Goal: Information Seeking & Learning: Learn about a topic

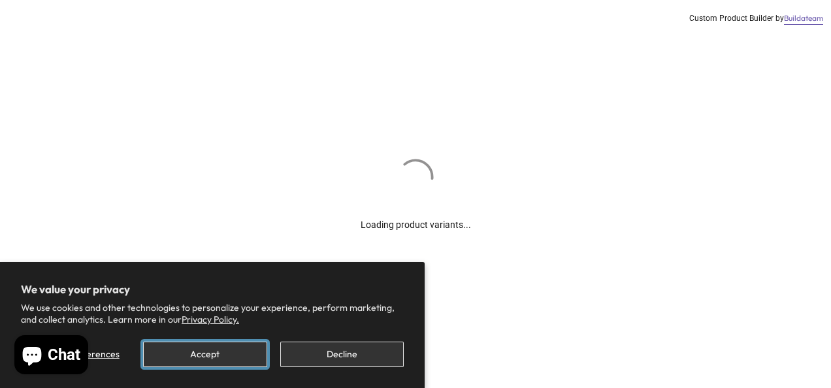
click at [221, 358] on button "Accept" at bounding box center [204, 354] width 123 height 25
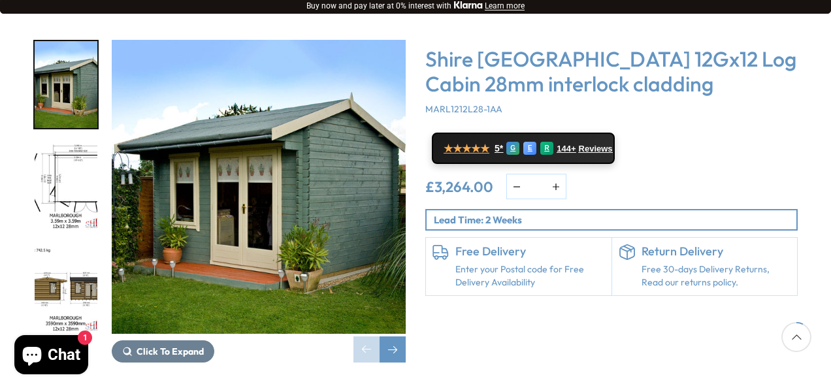
scroll to position [183, 0]
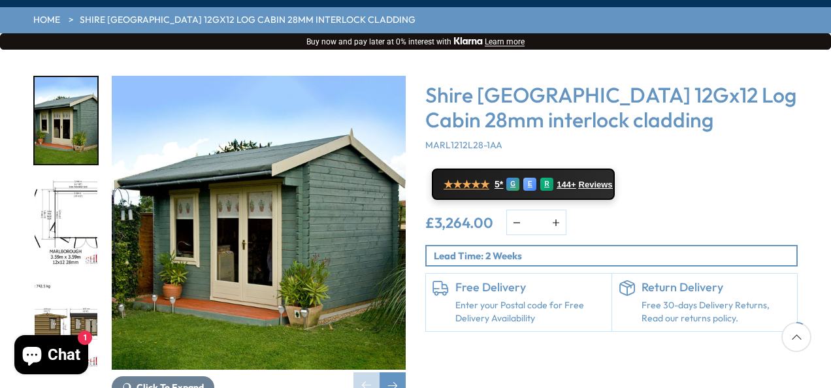
click at [374, 189] on img "1 / 18" at bounding box center [259, 223] width 294 height 294
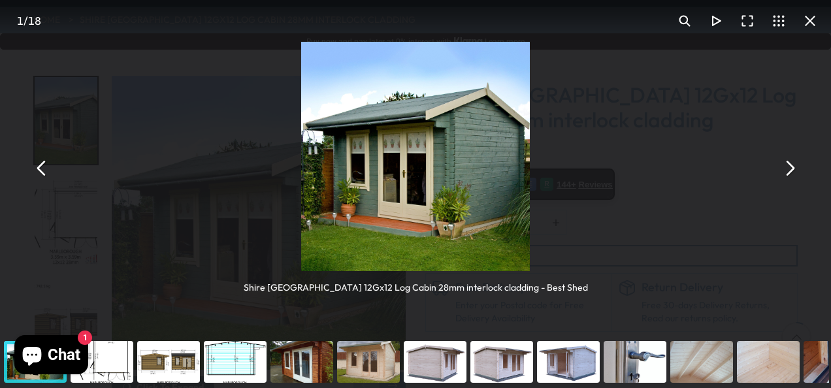
click at [790, 168] on button "You can close this modal content with the ESC key" at bounding box center [788, 167] width 31 height 31
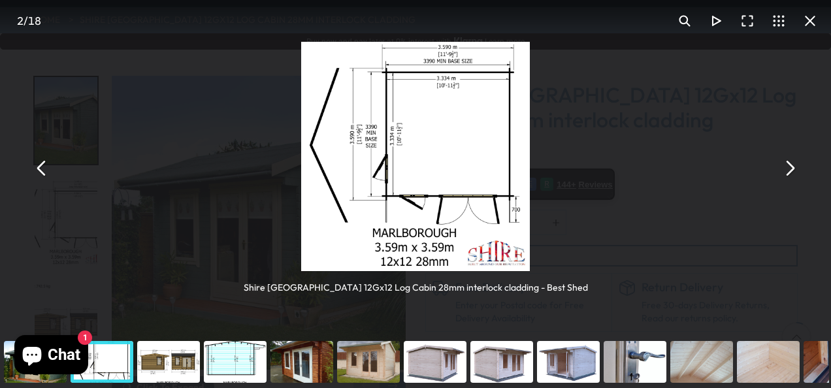
click at [790, 168] on button "You can close this modal content with the ESC key" at bounding box center [788, 167] width 31 height 31
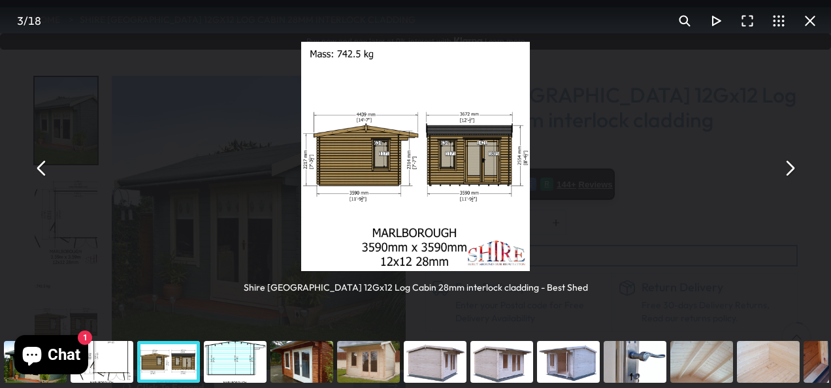
click at [790, 168] on button "You can close this modal content with the ESC key" at bounding box center [788, 167] width 31 height 31
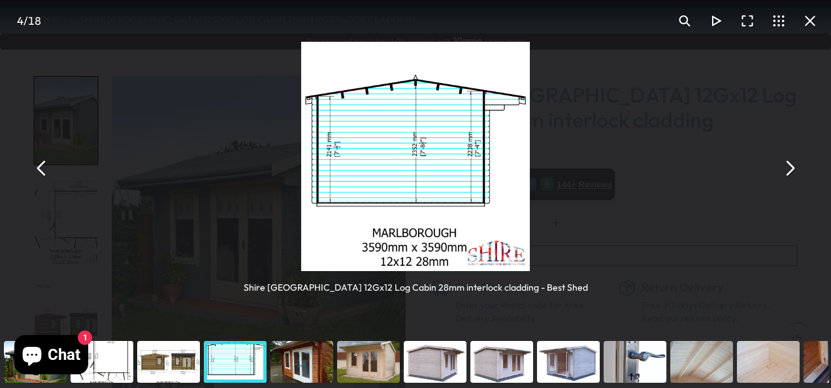
click at [790, 168] on button "You can close this modal content with the ESC key" at bounding box center [788, 167] width 31 height 31
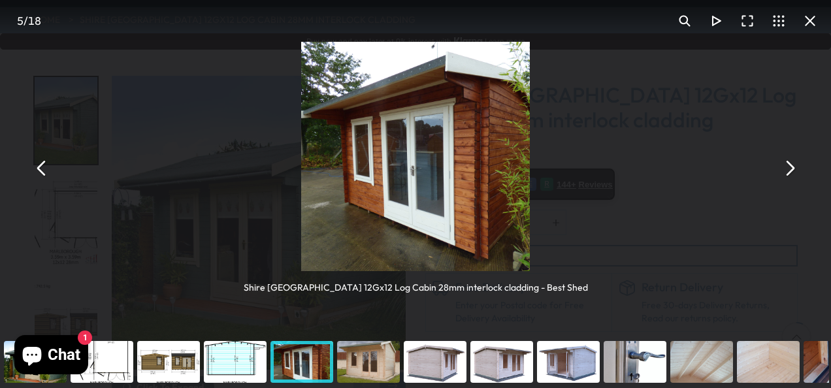
click at [790, 168] on button "You can close this modal content with the ESC key" at bounding box center [788, 167] width 31 height 31
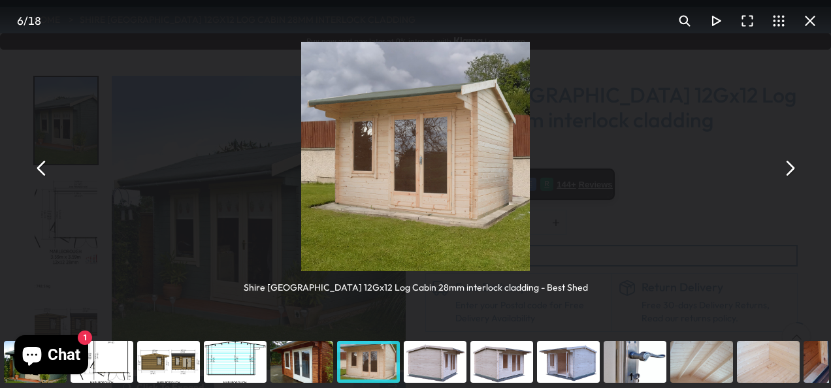
click at [790, 168] on button "You can close this modal content with the ESC key" at bounding box center [788, 167] width 31 height 31
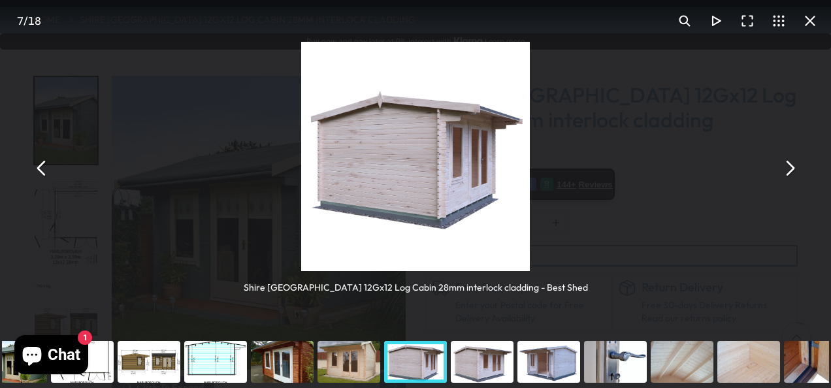
click at [790, 168] on button "You can close this modal content with the ESC key" at bounding box center [788, 167] width 31 height 31
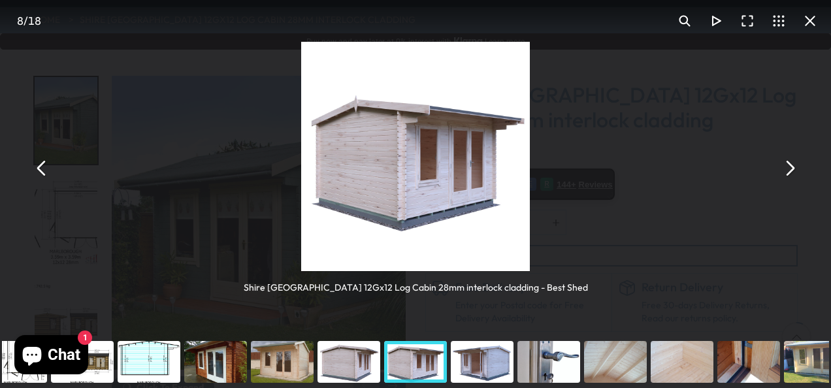
click at [790, 168] on button "You can close this modal content with the ESC key" at bounding box center [788, 167] width 31 height 31
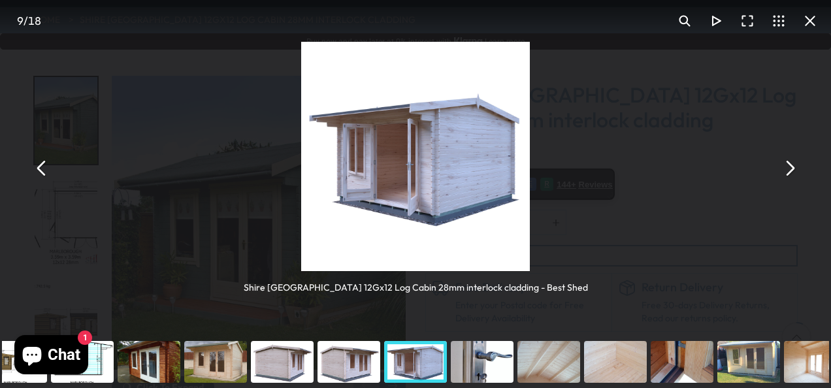
click at [790, 168] on button "You can close this modal content with the ESC key" at bounding box center [788, 167] width 31 height 31
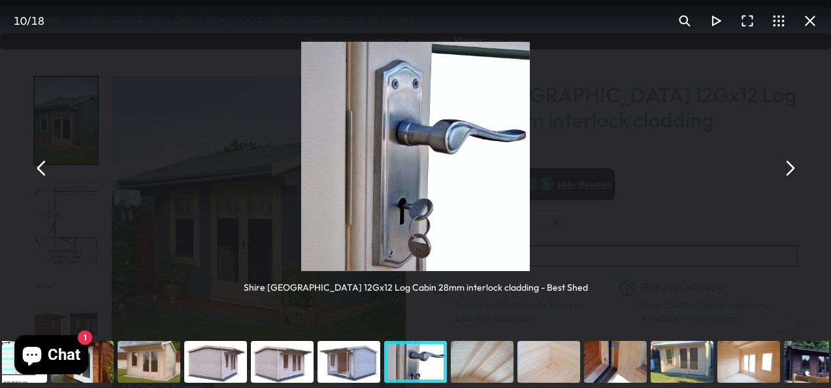
click at [790, 168] on button "You can close this modal content with the ESC key" at bounding box center [788, 167] width 31 height 31
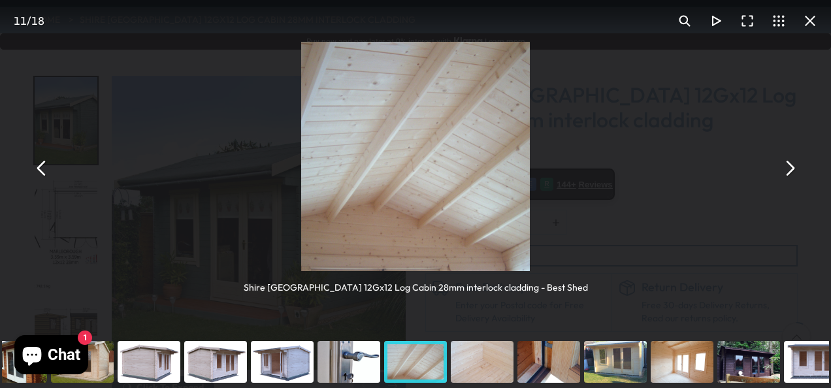
click at [790, 168] on button "You can close this modal content with the ESC key" at bounding box center [788, 167] width 31 height 31
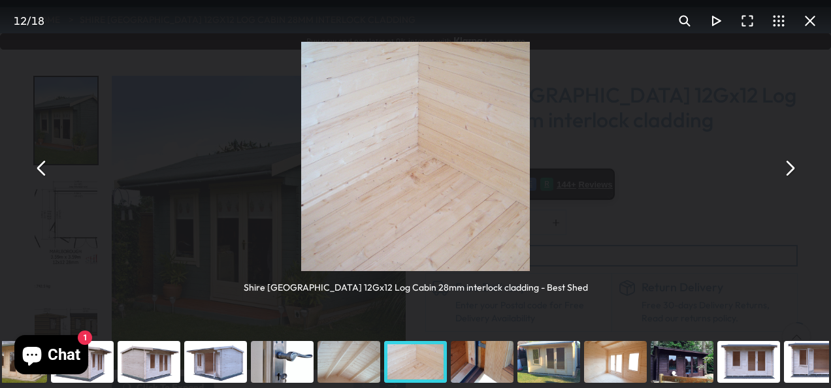
click at [790, 168] on button "You can close this modal content with the ESC key" at bounding box center [788, 167] width 31 height 31
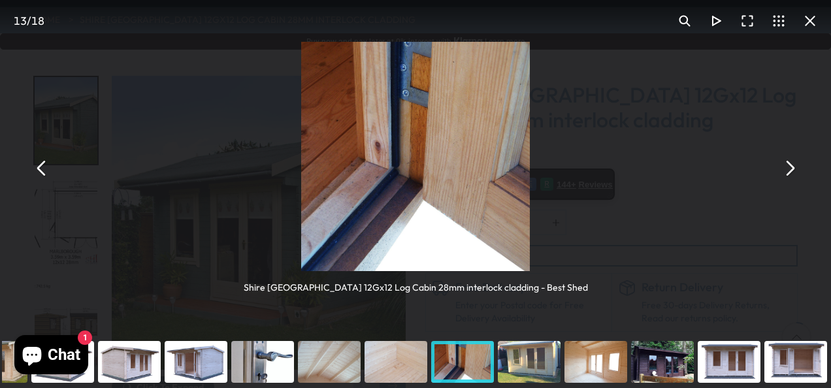
click at [790, 168] on button "You can close this modal content with the ESC key" at bounding box center [788, 167] width 31 height 31
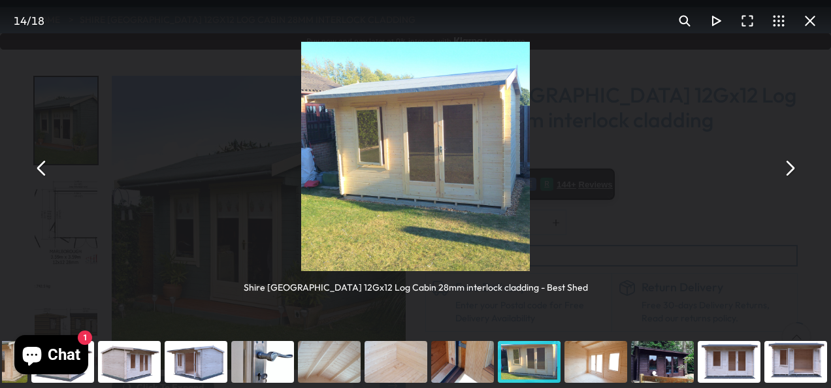
click at [790, 168] on button "You can close this modal content with the ESC key" at bounding box center [788, 167] width 31 height 31
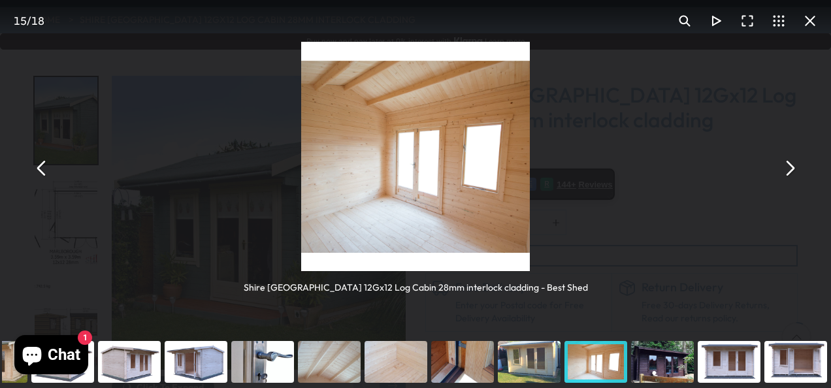
click at [790, 168] on button "You can close this modal content with the ESC key" at bounding box center [788, 167] width 31 height 31
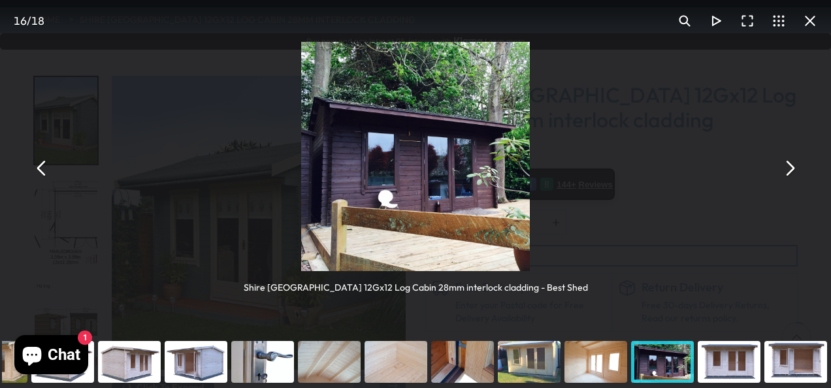
click at [790, 168] on button "You can close this modal content with the ESC key" at bounding box center [788, 167] width 31 height 31
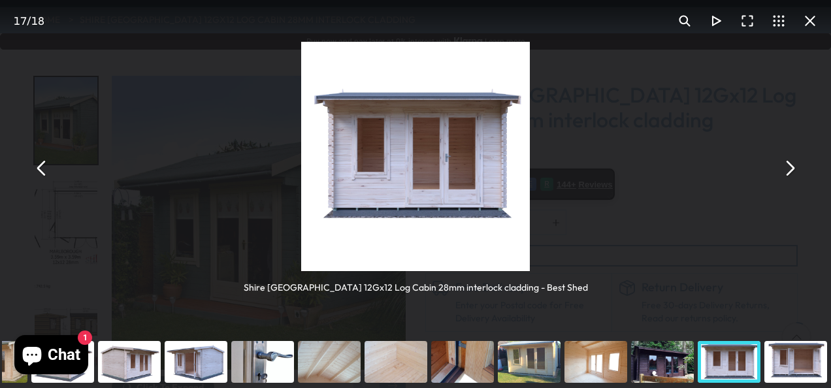
click at [790, 168] on button "You can close this modal content with the ESC key" at bounding box center [788, 167] width 31 height 31
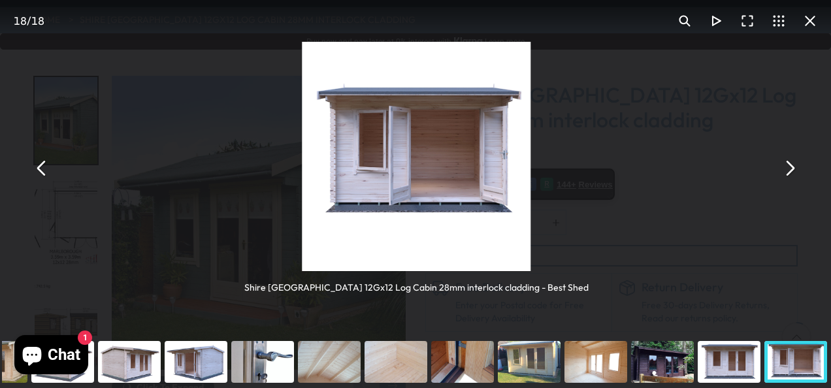
click at [790, 168] on button "You can close this modal content with the ESC key" at bounding box center [788, 167] width 31 height 31
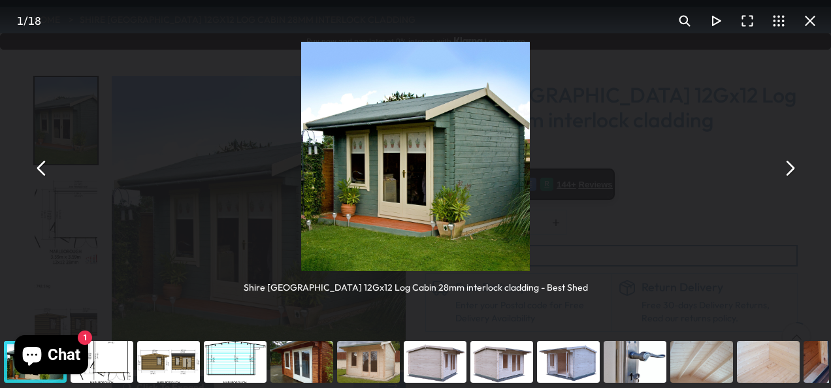
click at [807, 24] on button "You can close this modal content with the ESC key" at bounding box center [809, 20] width 31 height 31
